Goal: Information Seeking & Learning: Learn about a topic

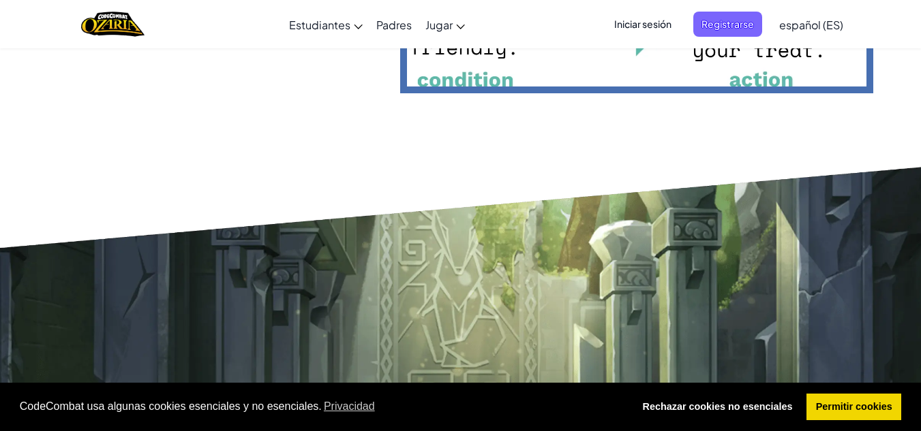
scroll to position [3067, 0]
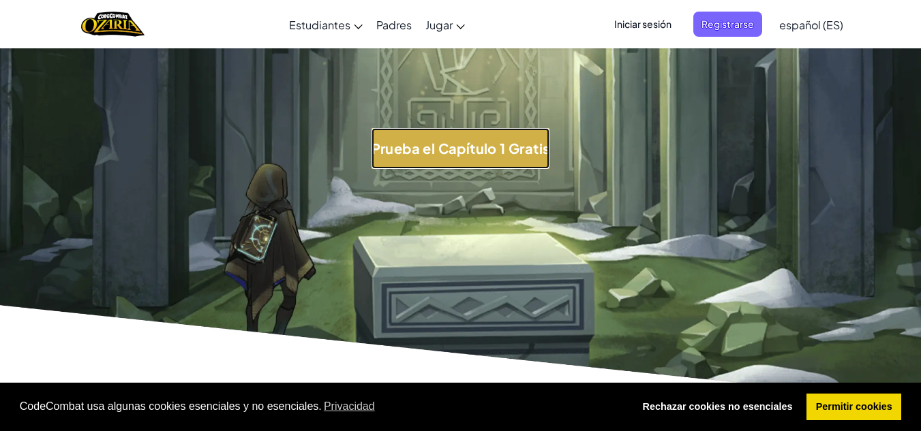
click at [507, 144] on button "Prueba el Capítulo 1 Gratis" at bounding box center [461, 148] width 179 height 41
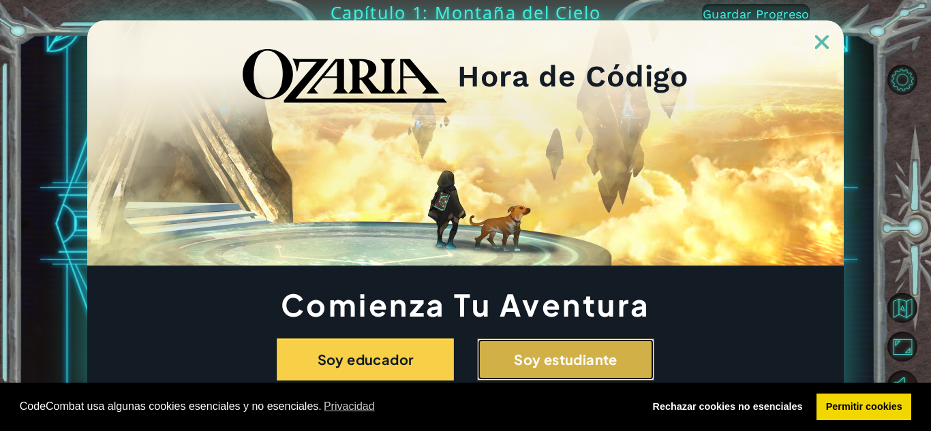
click at [566, 360] on button "Soy estudiante" at bounding box center [565, 360] width 177 height 42
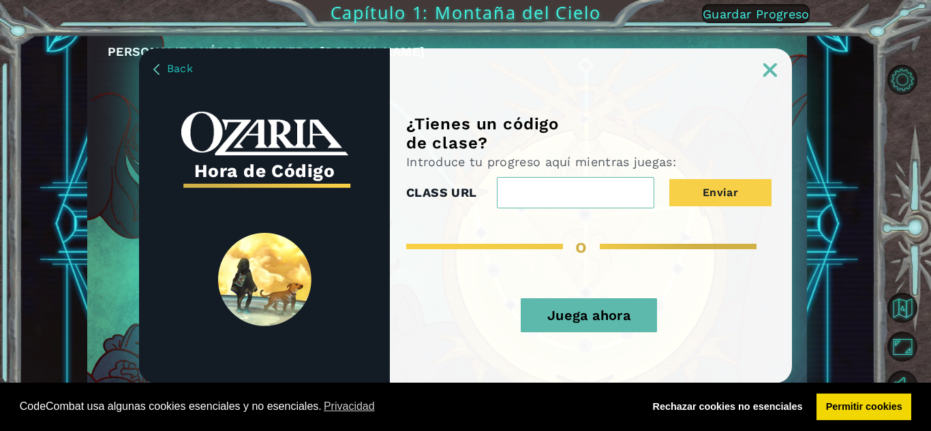
drag, startPoint x: 770, startPoint y: 64, endPoint x: 770, endPoint y: 72, distance: 8.2
click at [770, 67] on link at bounding box center [770, 61] width 44 height 11
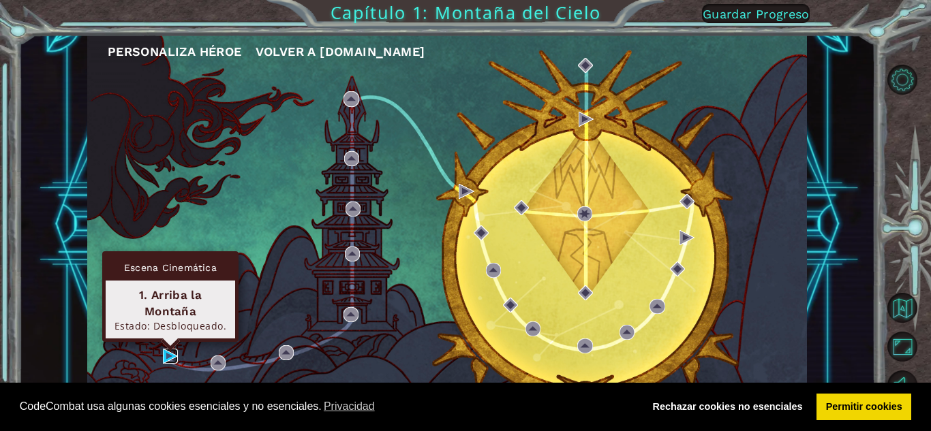
click at [172, 353] on img at bounding box center [170, 356] width 15 height 15
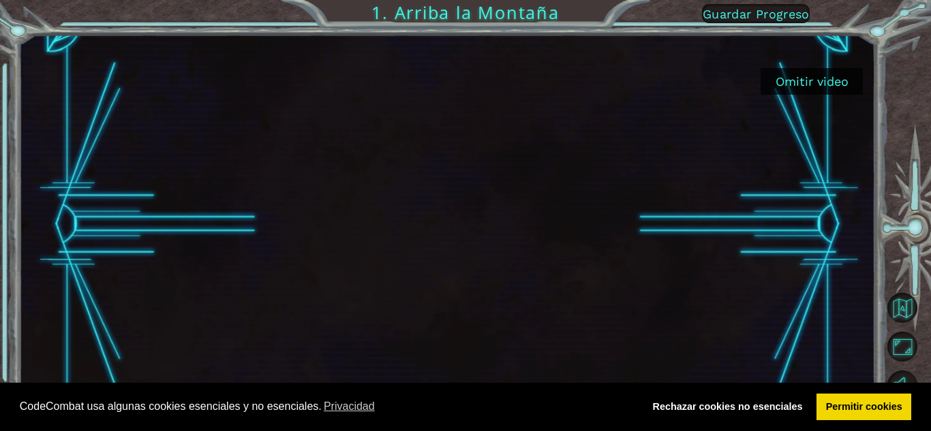
click at [806, 71] on button "Omitir video" at bounding box center [812, 81] width 102 height 27
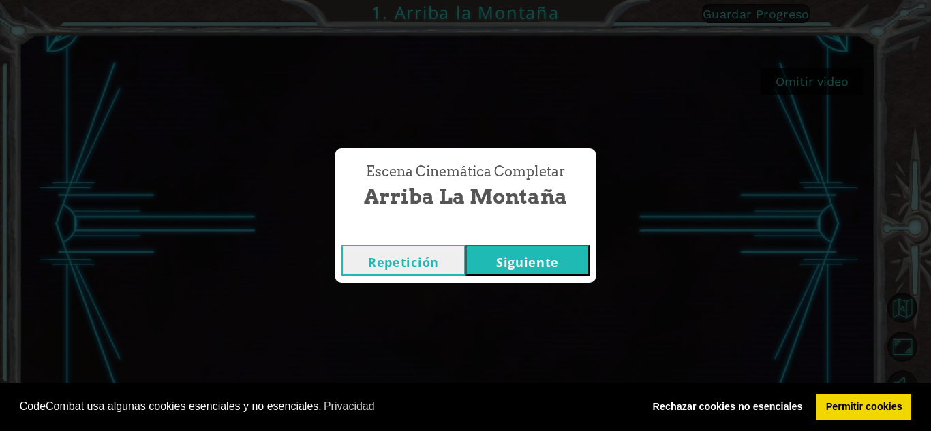
click at [520, 261] on button "Siguiente" at bounding box center [528, 260] width 124 height 31
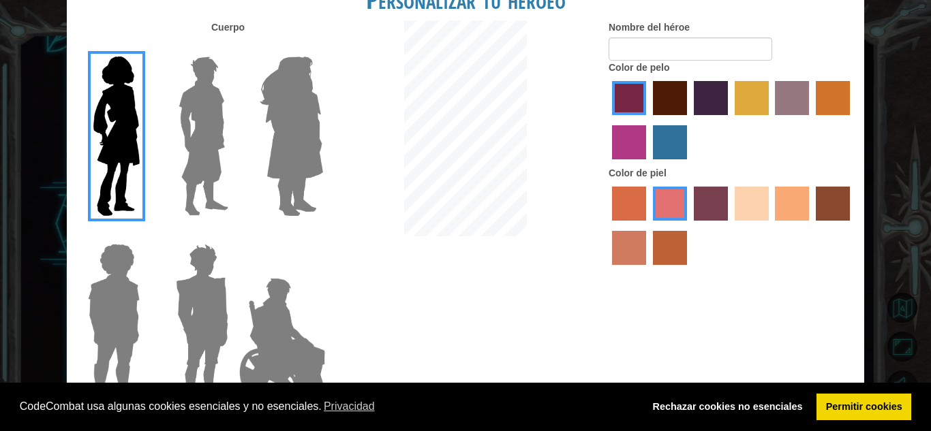
click at [306, 171] on img at bounding box center [291, 136] width 74 height 170
click at [322, 48] on input "Hero Amethyst" at bounding box center [322, 48] width 0 height 0
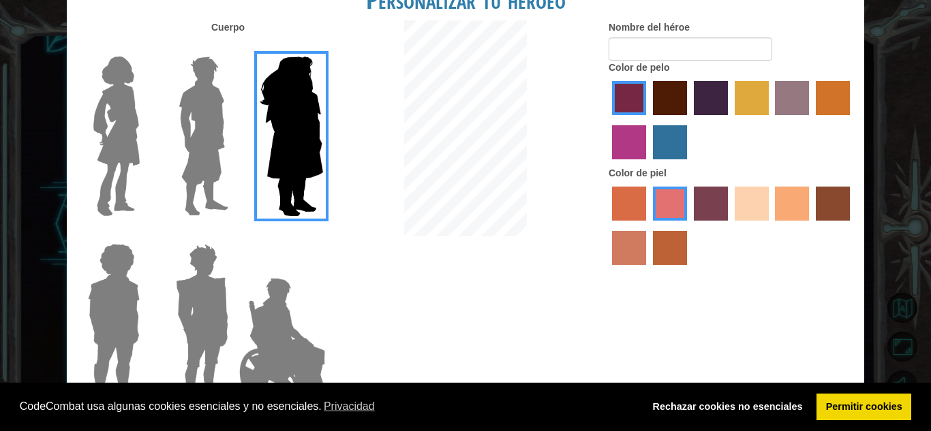
click at [221, 164] on img at bounding box center [203, 136] width 61 height 170
click at [234, 48] on input "Hero Lars" at bounding box center [234, 48] width 0 height 0
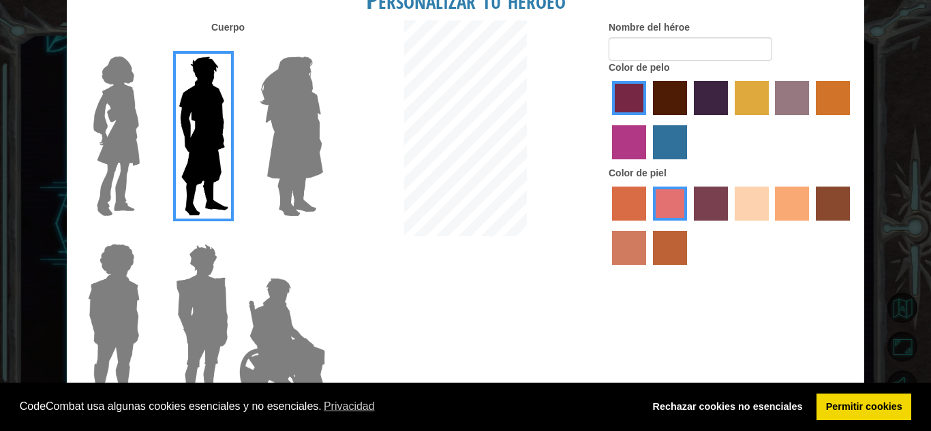
click at [109, 320] on img at bounding box center [113, 324] width 63 height 170
click at [145, 235] on input "Hero Steven" at bounding box center [145, 235] width 0 height 0
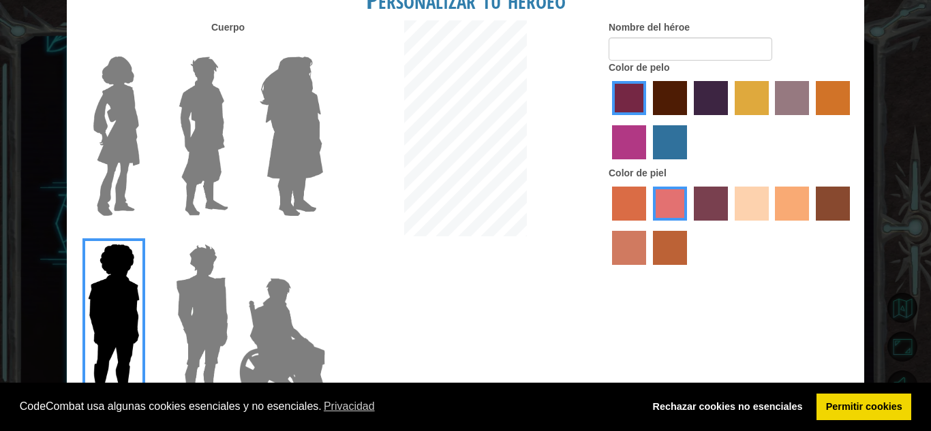
click at [202, 333] on img at bounding box center [201, 324] width 63 height 170
click at [234, 235] on input "Hero Garnet" at bounding box center [234, 235] width 0 height 0
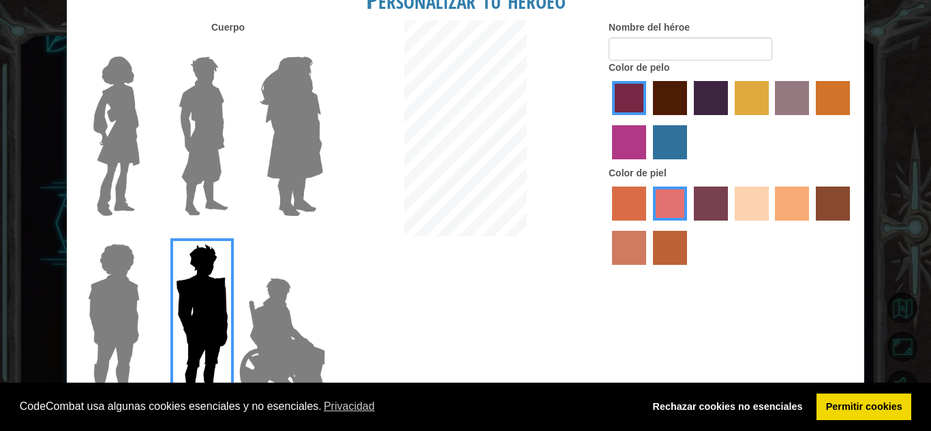
click at [266, 331] on img at bounding box center [287, 341] width 107 height 136
click at [322, 235] on input "Hero Jamie" at bounding box center [322, 235] width 0 height 0
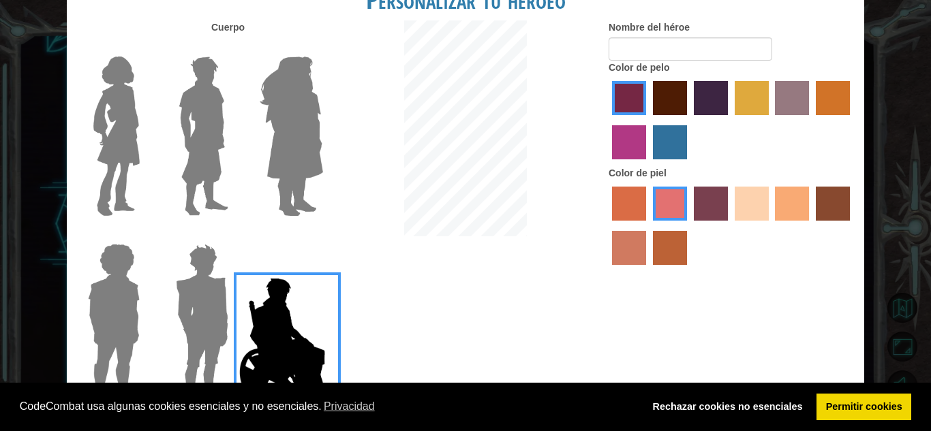
click at [194, 157] on img at bounding box center [203, 136] width 61 height 170
click at [234, 48] on input "Hero Lars" at bounding box center [234, 48] width 0 height 0
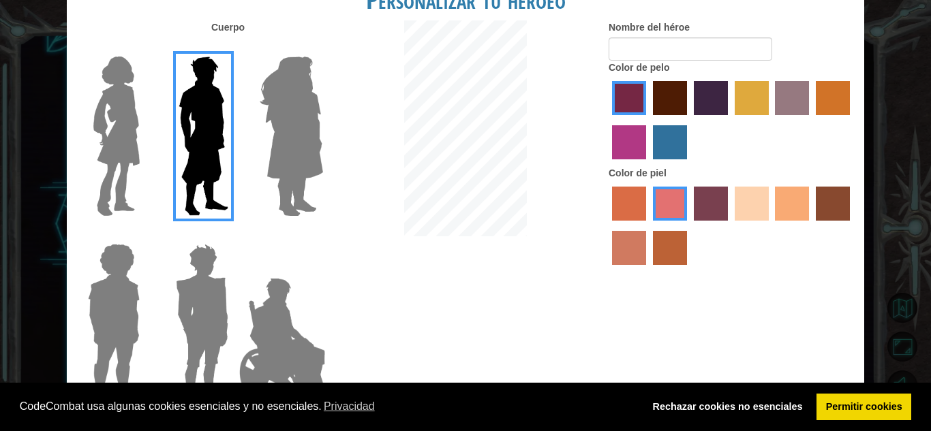
click at [279, 353] on img at bounding box center [287, 341] width 107 height 136
click at [322, 235] on input "Hero Jamie" at bounding box center [322, 235] width 0 height 0
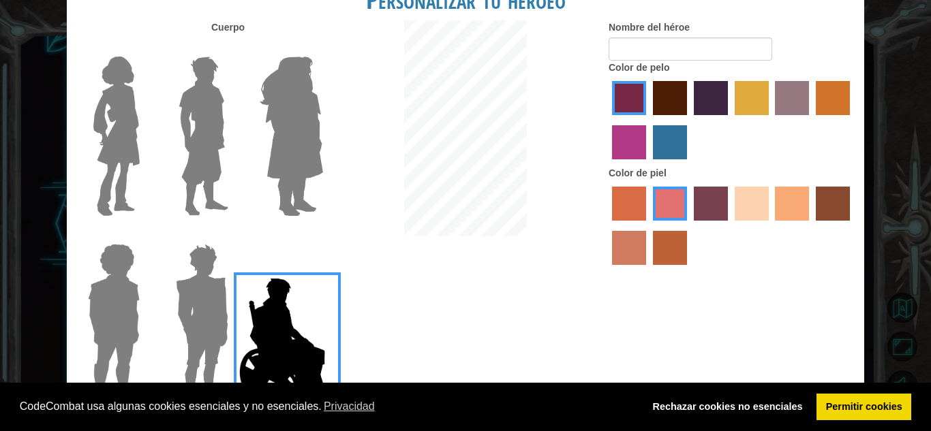
click at [199, 354] on img at bounding box center [201, 324] width 63 height 170
click at [234, 235] on input "Hero Garnet" at bounding box center [234, 235] width 0 height 0
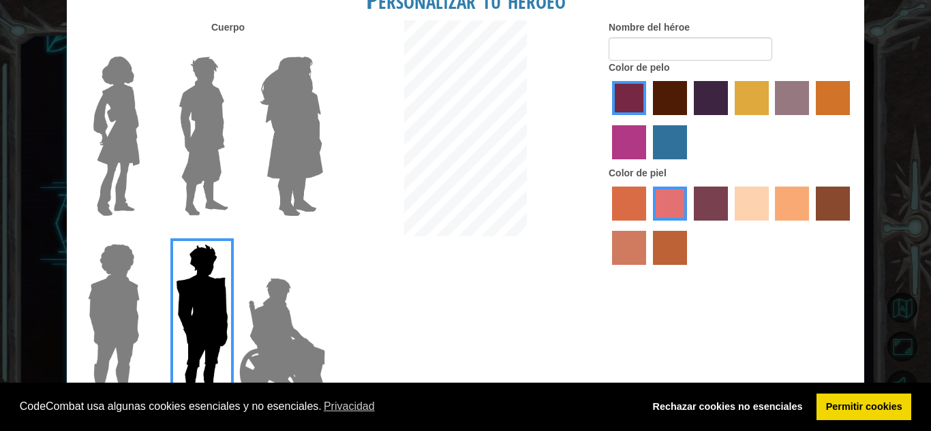
click at [122, 344] on img at bounding box center [113, 324] width 63 height 170
click at [145, 235] on input "Hero Steven" at bounding box center [145, 235] width 0 height 0
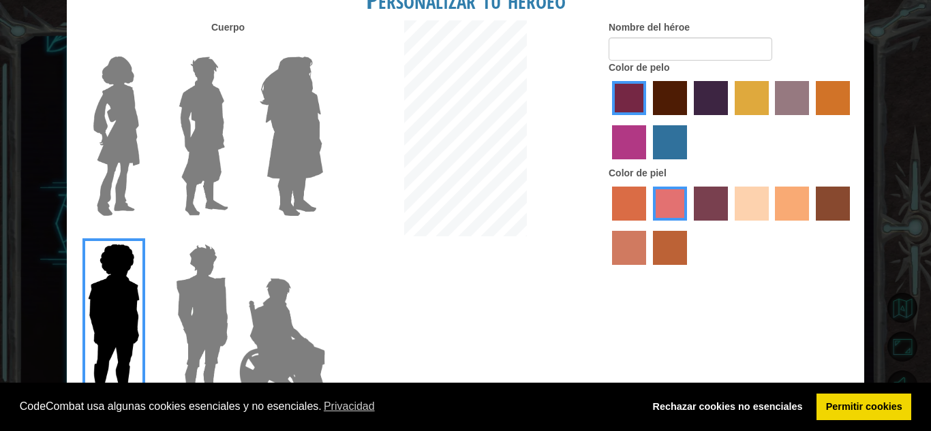
click at [202, 162] on img at bounding box center [203, 136] width 61 height 170
click at [234, 48] on input "Hero Lars" at bounding box center [234, 48] width 0 height 0
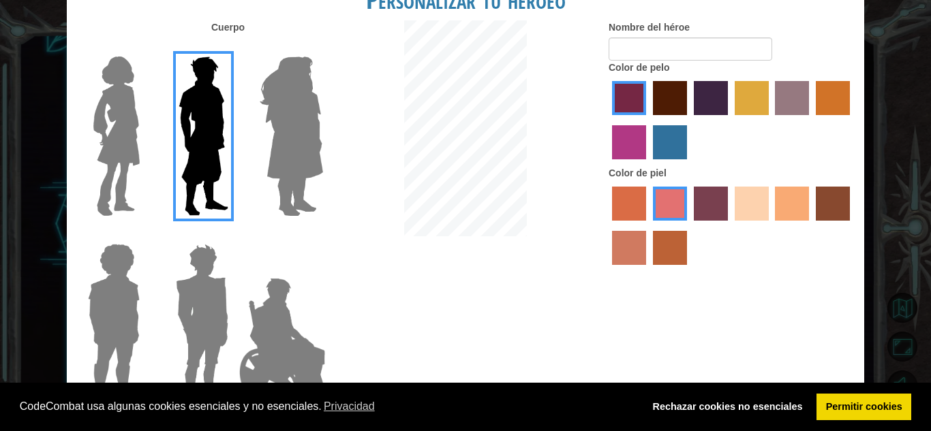
click at [279, 303] on img at bounding box center [287, 341] width 107 height 136
click at [322, 235] on input "Hero Jamie" at bounding box center [322, 235] width 0 height 0
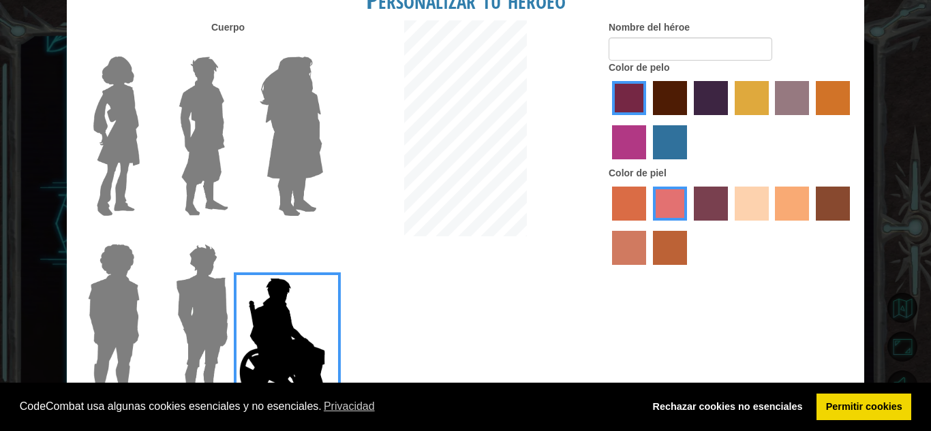
click at [687, 138] on div at bounding box center [731, 122] width 245 height 89
click at [668, 140] on label "lachmara hair color" at bounding box center [670, 142] width 34 height 34
click at [648, 164] on input "lachmara hair color" at bounding box center [648, 164] width 0 height 0
click at [724, 195] on label "tosca skin color" at bounding box center [711, 204] width 34 height 34
click at [689, 226] on input "tosca skin color" at bounding box center [689, 226] width 0 height 0
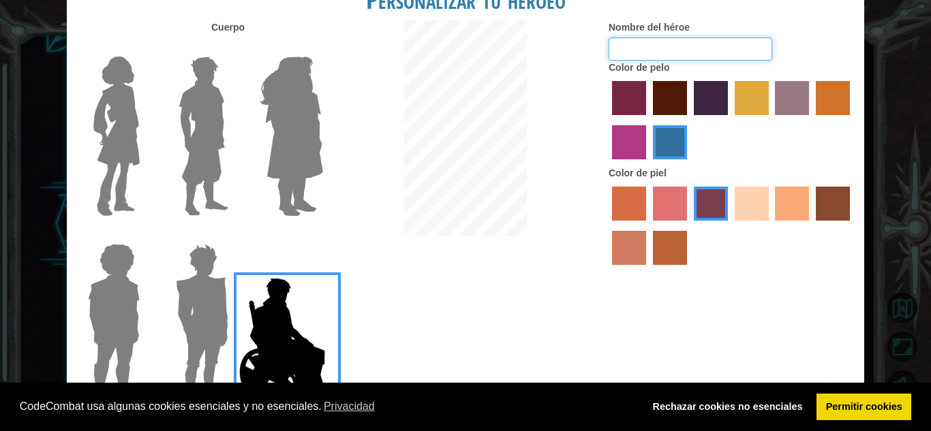
click at [635, 50] on input "Nombre del héroe" at bounding box center [691, 48] width 164 height 23
type input "N"
type input "COPIA DE NACHO"
click at [853, 405] on link "Permitir cookies" at bounding box center [864, 407] width 95 height 27
click at [869, 406] on link "Permitir cookies" at bounding box center [864, 407] width 95 height 27
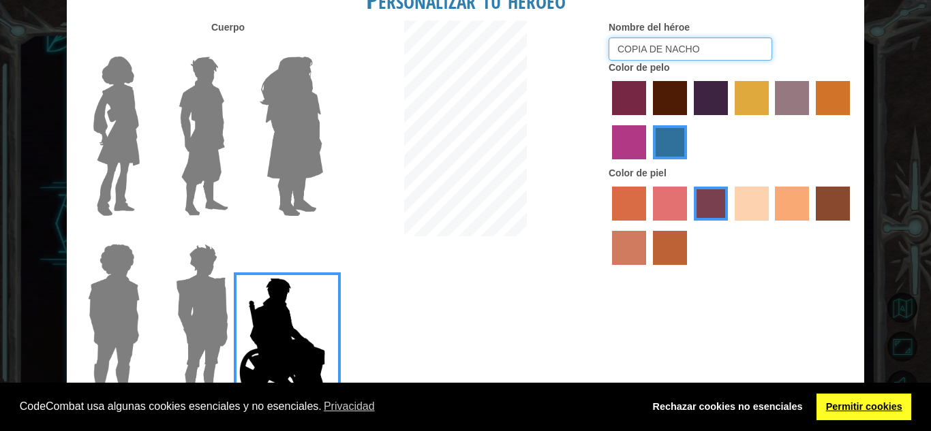
click at [869, 406] on link "Permitir cookies" at bounding box center [864, 407] width 95 height 27
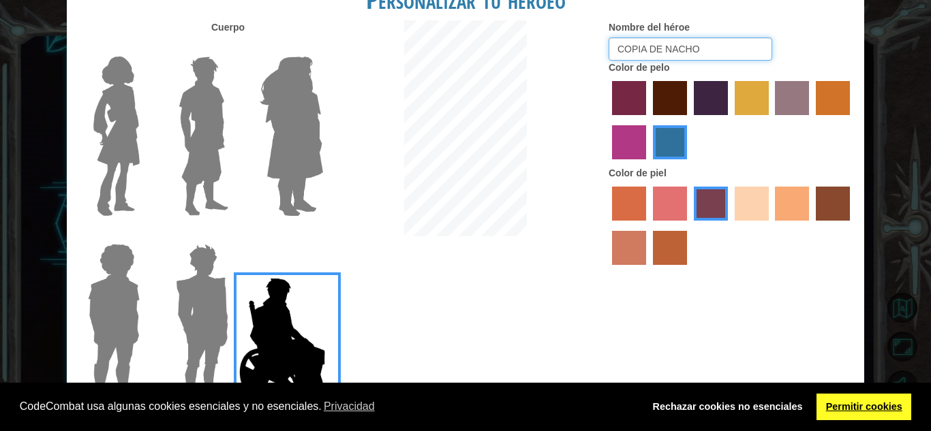
click at [869, 406] on link "Permitir cookies" at bounding box center [864, 407] width 95 height 27
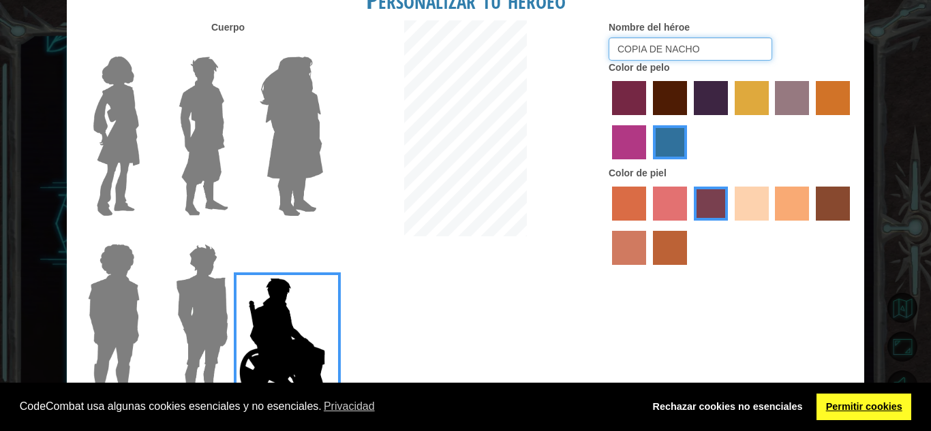
click at [869, 406] on link "Permitir cookies" at bounding box center [864, 407] width 95 height 27
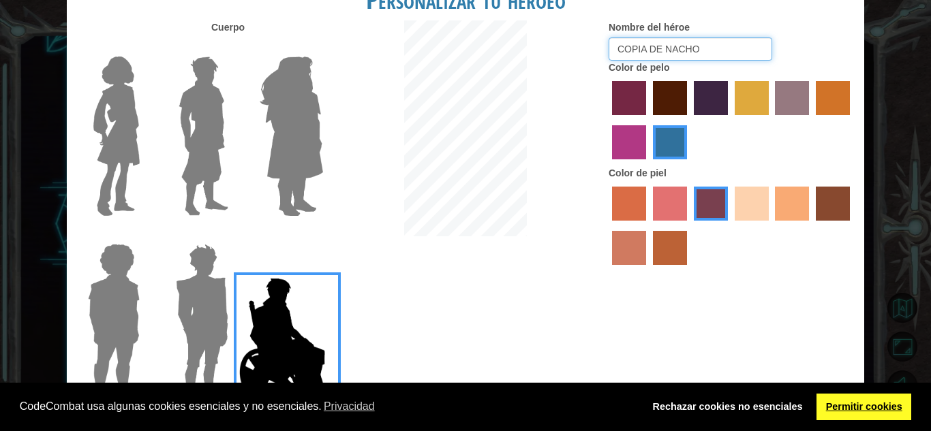
click at [869, 406] on link "Permitir cookies" at bounding box center [864, 407] width 95 height 27
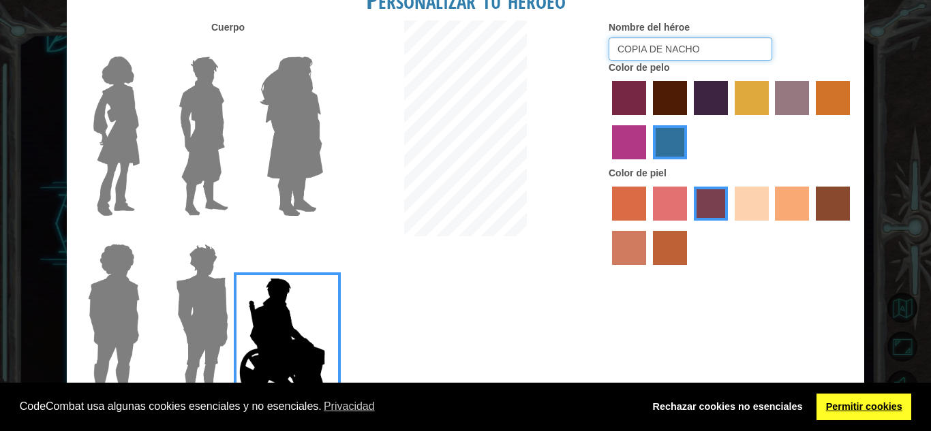
click at [869, 406] on link "Permitir cookies" at bounding box center [864, 407] width 95 height 27
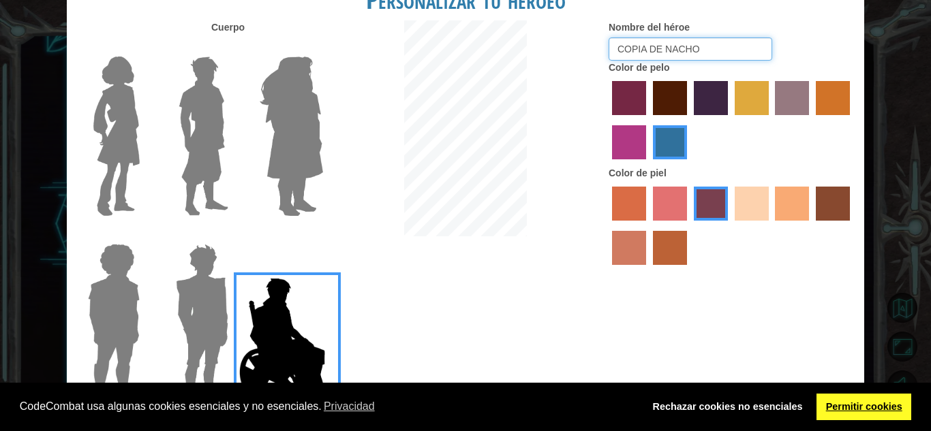
click at [869, 406] on link "Permitir cookies" at bounding box center [864, 407] width 95 height 27
click at [866, 398] on link "Permitir cookies" at bounding box center [864, 407] width 95 height 27
click at [834, 400] on link "Permitir cookies" at bounding box center [864, 407] width 95 height 27
click at [826, 403] on link "Permitir cookies" at bounding box center [864, 407] width 95 height 27
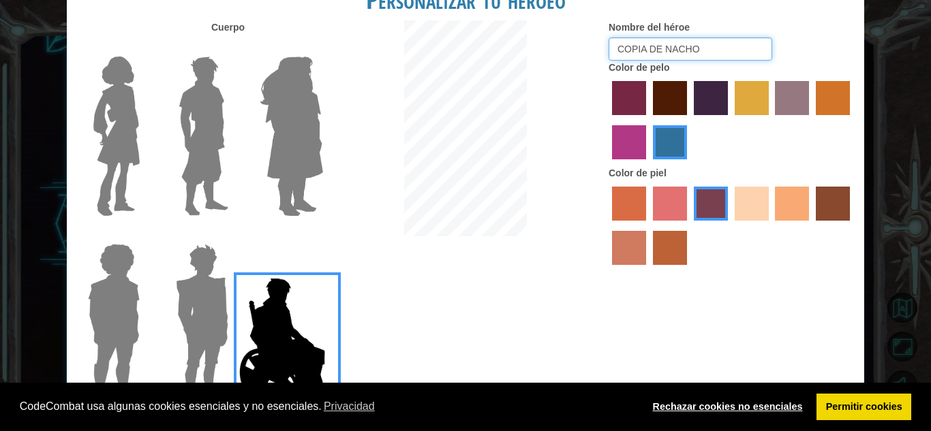
click at [805, 401] on link "Rechazar cookies no esenciales" at bounding box center [727, 407] width 168 height 27
click at [855, 410] on link "Permitir cookies" at bounding box center [864, 407] width 95 height 27
click at [864, 406] on link "Permitir cookies" at bounding box center [864, 407] width 95 height 27
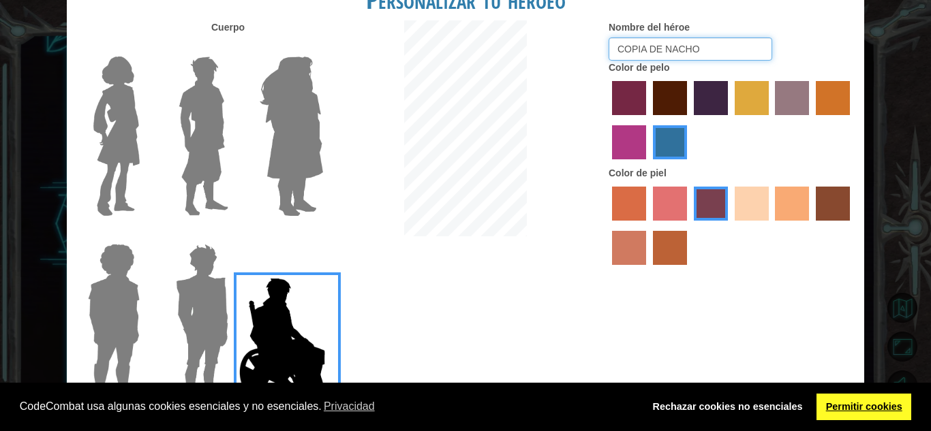
click at [864, 406] on link "Permitir cookies" at bounding box center [864, 407] width 95 height 27
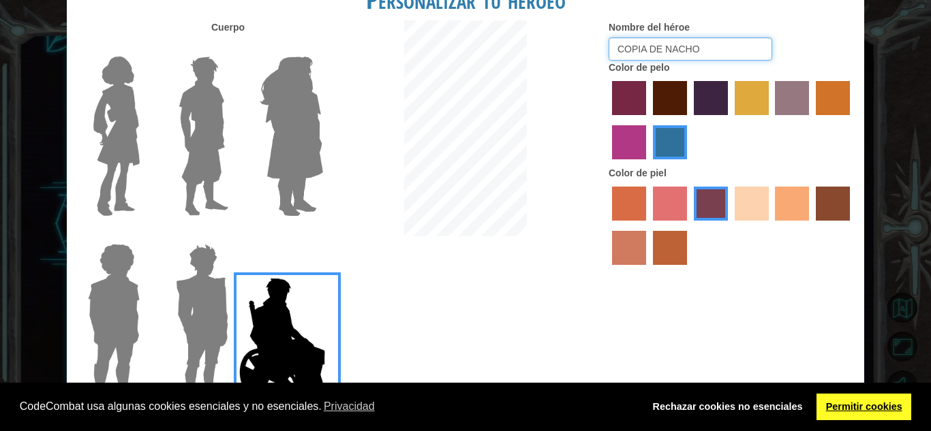
click at [864, 406] on link "Permitir cookies" at bounding box center [864, 407] width 95 height 27
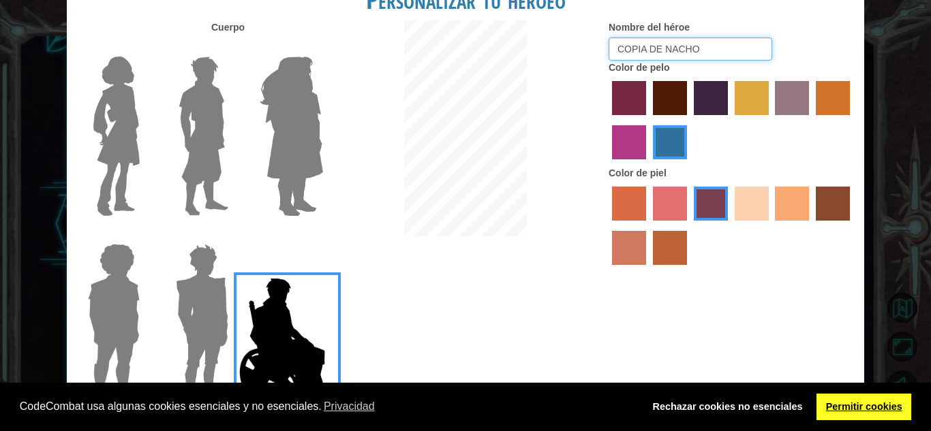
click at [864, 406] on link "Permitir cookies" at bounding box center [864, 407] width 95 height 27
